Goal: Find specific page/section: Find specific page/section

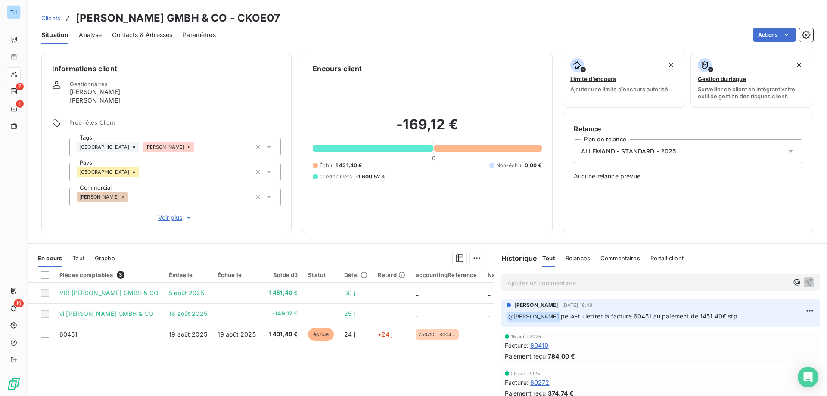
click at [48, 16] on span "Clients" at bounding box center [50, 18] width 19 height 7
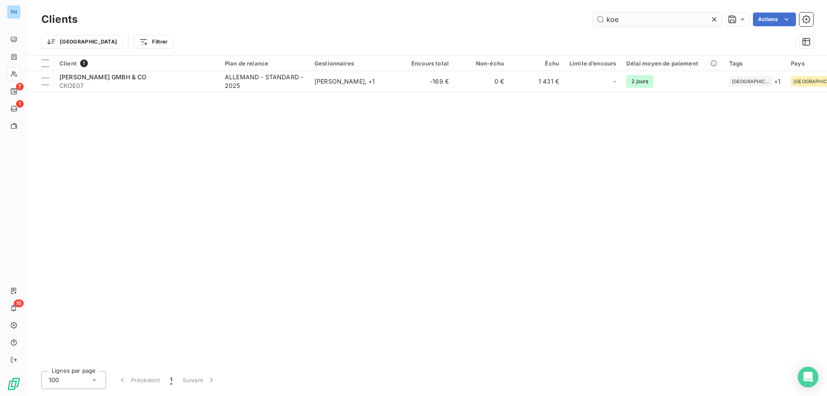
click at [627, 18] on input "koe" at bounding box center [657, 19] width 129 height 14
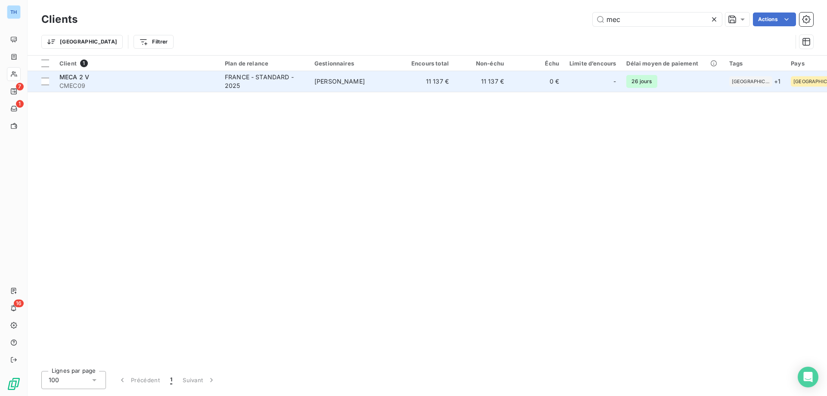
type input "mec"
click at [236, 86] on div "FRANCE - STANDARD - 2025" at bounding box center [264, 81] width 79 height 17
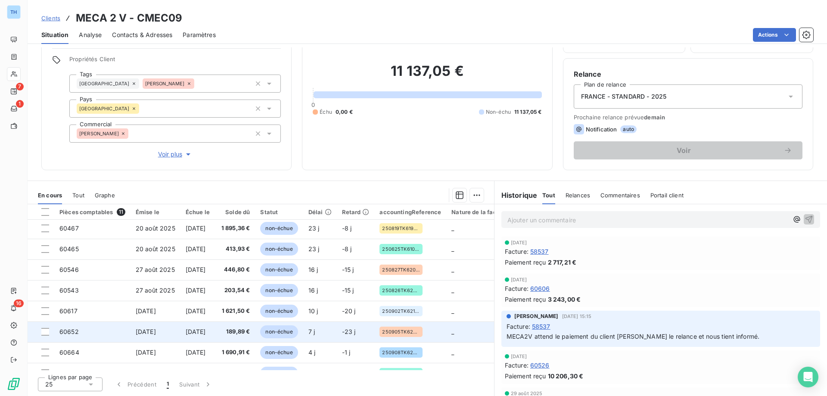
scroll to position [81, 0]
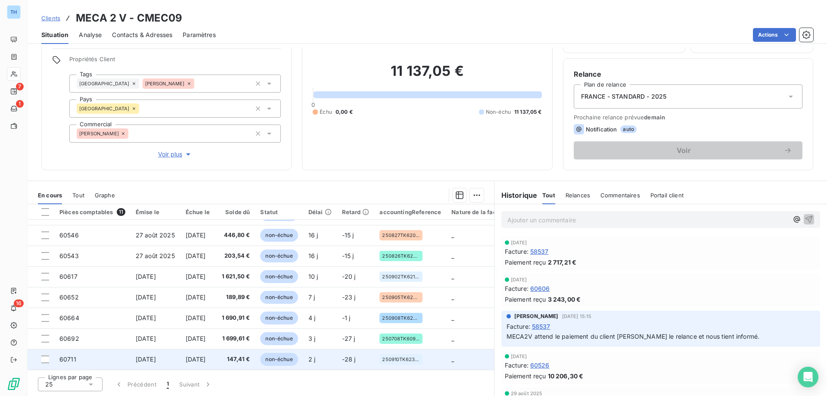
click at [245, 355] on span "147,41 €" at bounding box center [235, 359] width 30 height 9
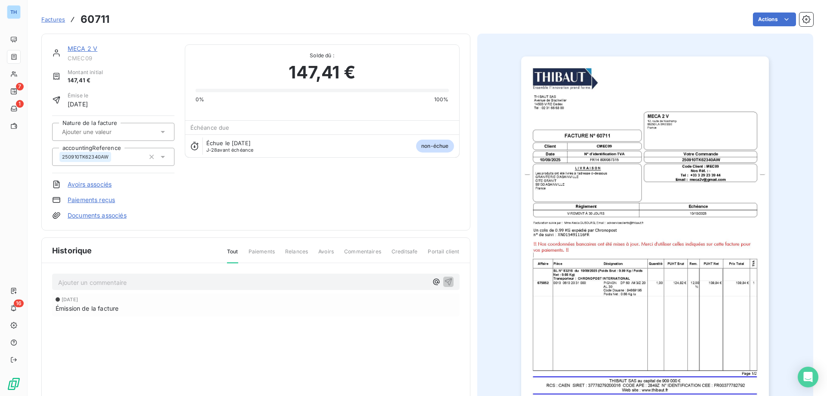
click at [72, 47] on link "MECA 2 V" at bounding box center [83, 48] width 30 height 7
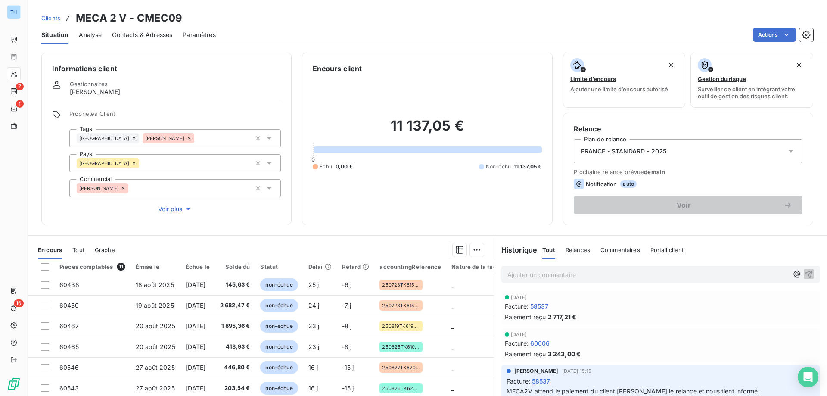
scroll to position [81, 0]
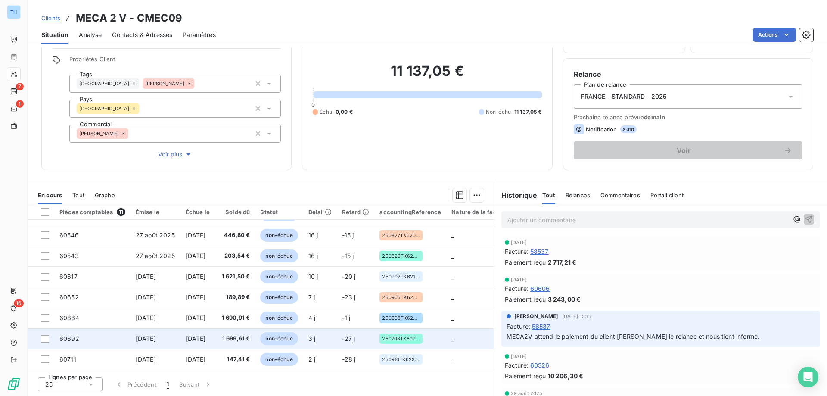
click at [215, 337] on td "[DATE]" at bounding box center [198, 338] width 34 height 21
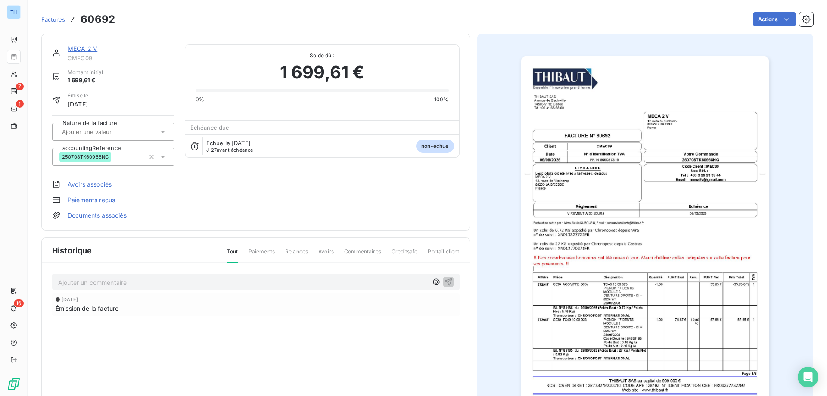
click at [81, 48] on link "MECA 2 V" at bounding box center [83, 48] width 30 height 7
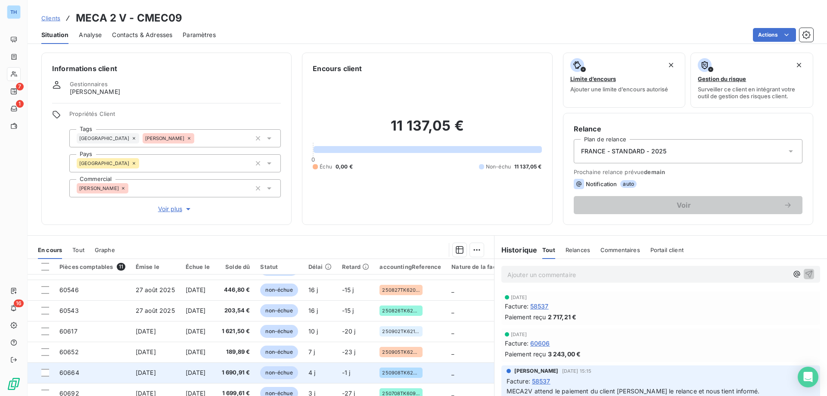
scroll to position [55, 0]
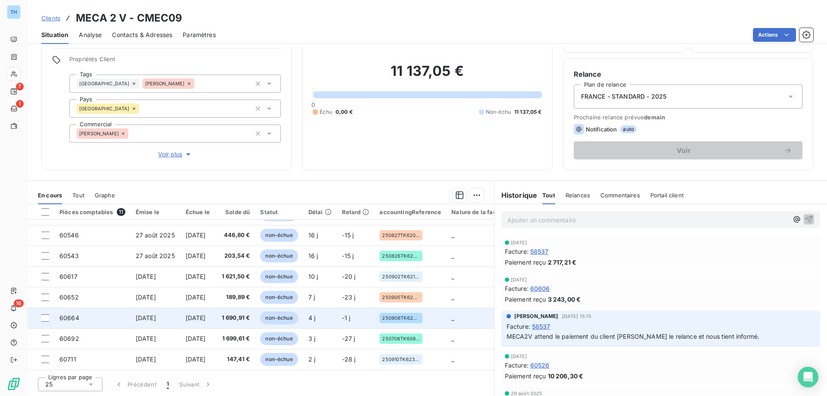
click at [191, 314] on span "[DATE]" at bounding box center [196, 317] width 20 height 7
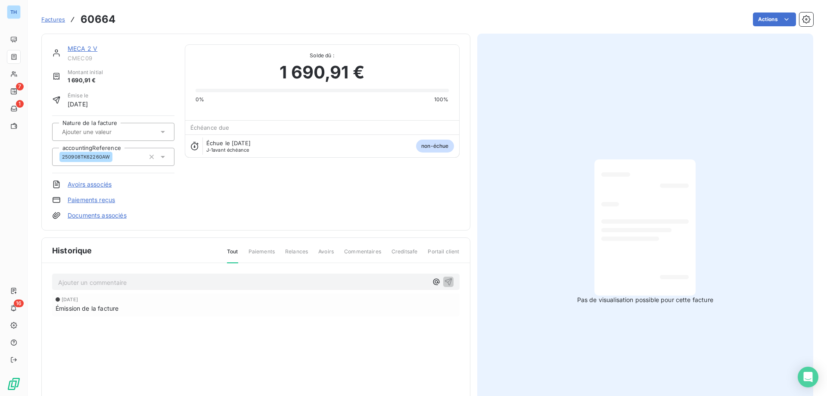
click at [80, 45] on link "MECA 2 V" at bounding box center [83, 48] width 30 height 7
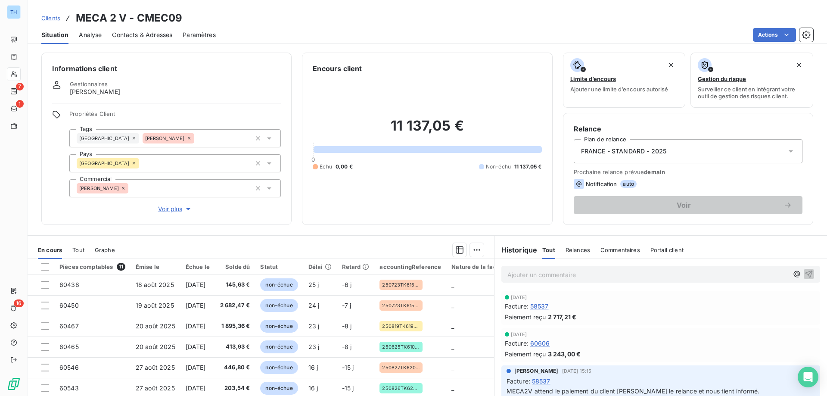
drag, startPoint x: 50, startPoint y: 16, endPoint x: 75, endPoint y: 16, distance: 25.0
click at [50, 16] on span "Clients" at bounding box center [50, 18] width 19 height 7
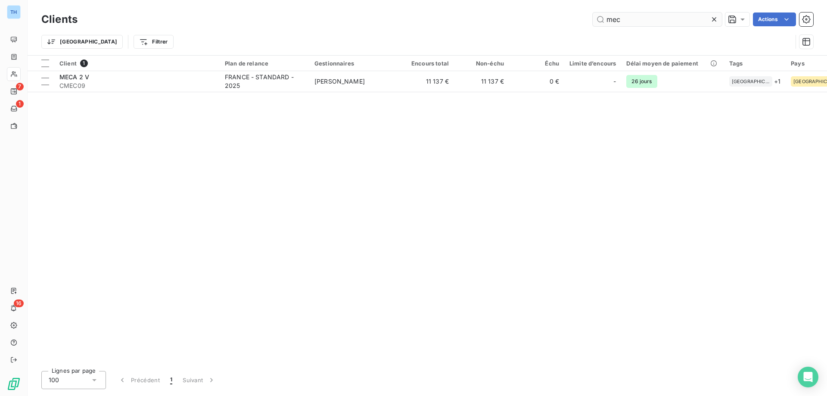
click at [648, 22] on input "mec" at bounding box center [657, 19] width 129 height 14
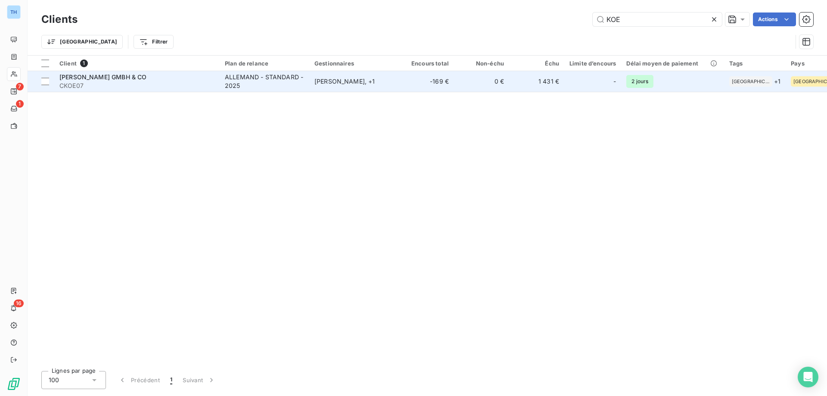
type input "KOE"
click at [146, 81] on span "CKOE07" at bounding box center [136, 85] width 155 height 9
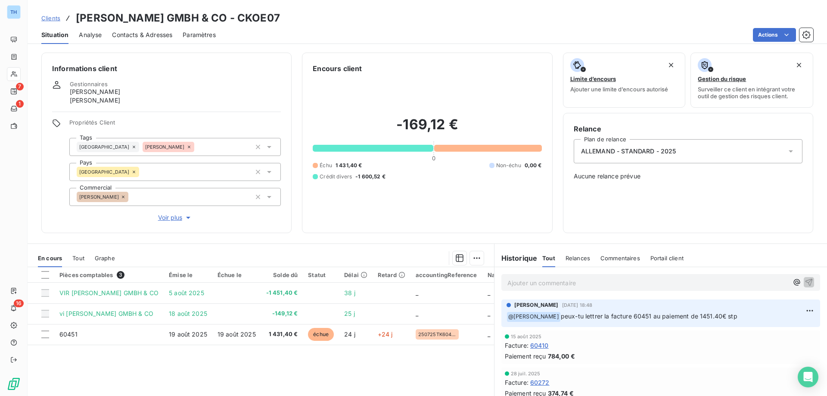
scroll to position [43, 0]
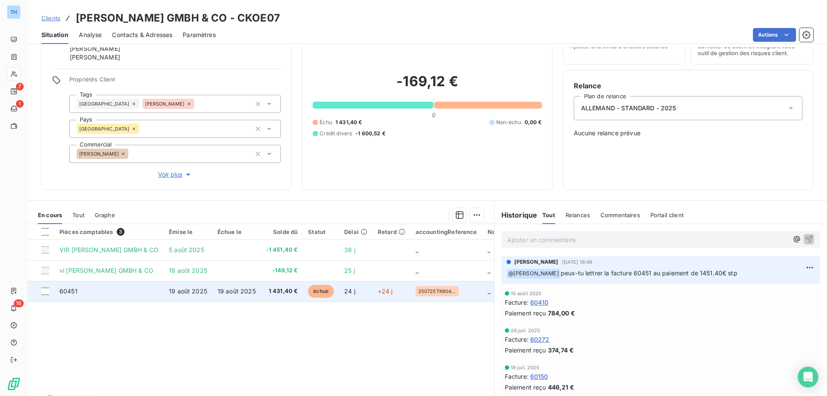
click at [234, 291] on td "19 août 2025" at bounding box center [236, 291] width 49 height 21
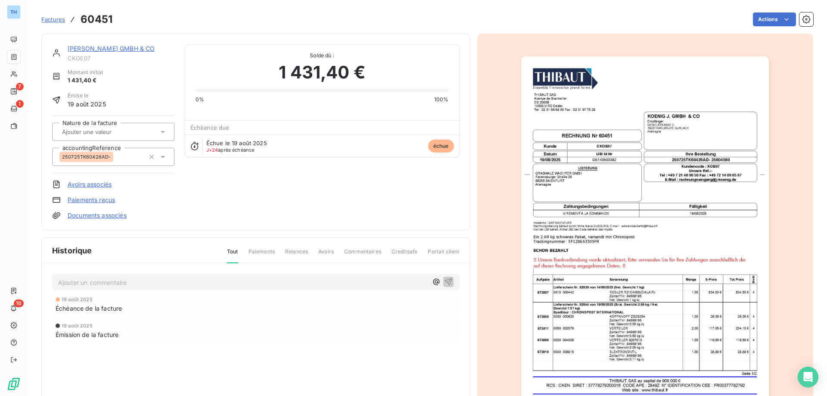
click at [115, 47] on link "[PERSON_NAME] GMBH & CO" at bounding box center [111, 48] width 87 height 7
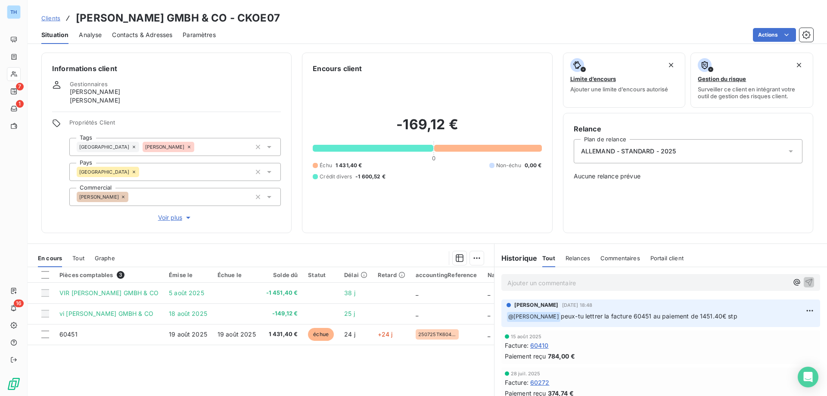
click at [520, 284] on p "Ajouter un commentaire ﻿" at bounding box center [648, 282] width 281 height 11
drag, startPoint x: 702, startPoint y: 316, endPoint x: 559, endPoint y: 318, distance: 143.5
click at [561, 318] on span "peux-tu lettrer la facture 60451 au paiement de 1451.40€ stp" at bounding box center [649, 315] width 177 height 7
copy span "peux-tu lettrer la facture 60451 au paiement de 1451.40€ stp"
click at [549, 287] on p "Ajouter un commentaire ﻿" at bounding box center [648, 282] width 281 height 11
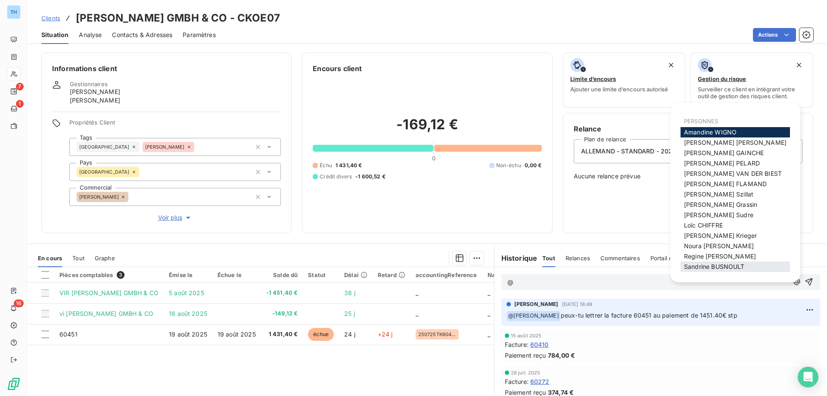
click at [701, 266] on span "[PERSON_NAME]" at bounding box center [714, 266] width 61 height 7
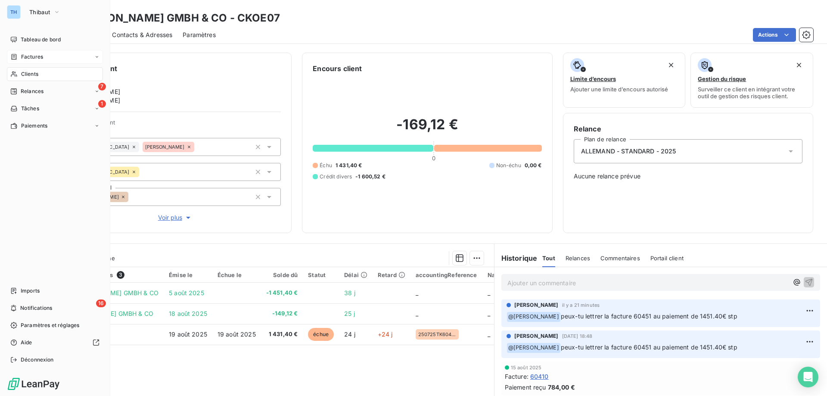
click at [15, 55] on icon at bounding box center [13, 56] width 7 height 7
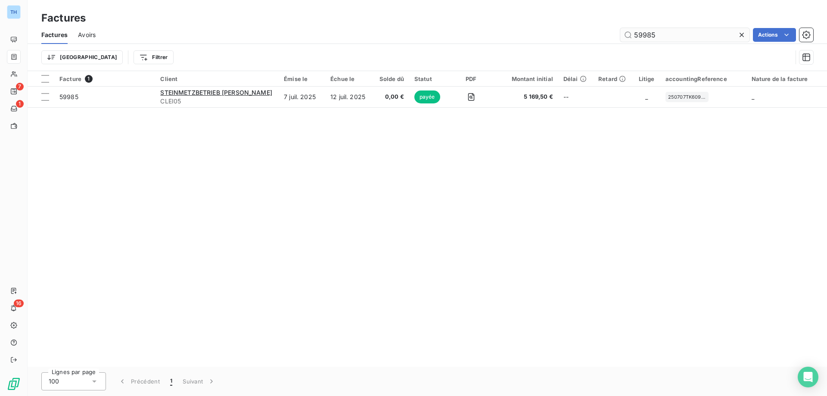
click at [671, 34] on input "59985" at bounding box center [684, 35] width 129 height 14
type input "59428"
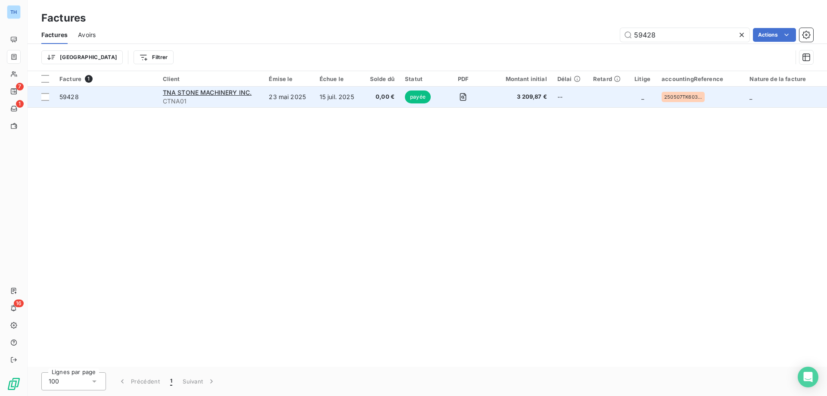
drag, startPoint x: 348, startPoint y: 100, endPoint x: 327, endPoint y: 100, distance: 21.1
click at [327, 100] on td "15 juil. 2025" at bounding box center [339, 97] width 48 height 21
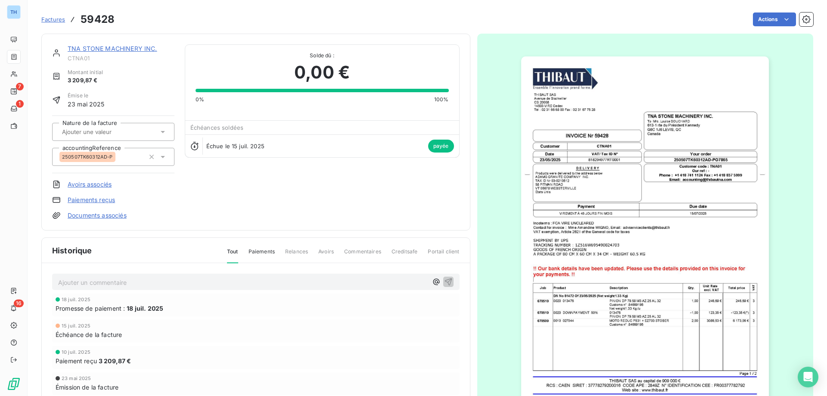
click at [139, 49] on link "TNA STONE MACHINERY INC." at bounding box center [113, 48] width 90 height 7
